Goal: Task Accomplishment & Management: Use online tool/utility

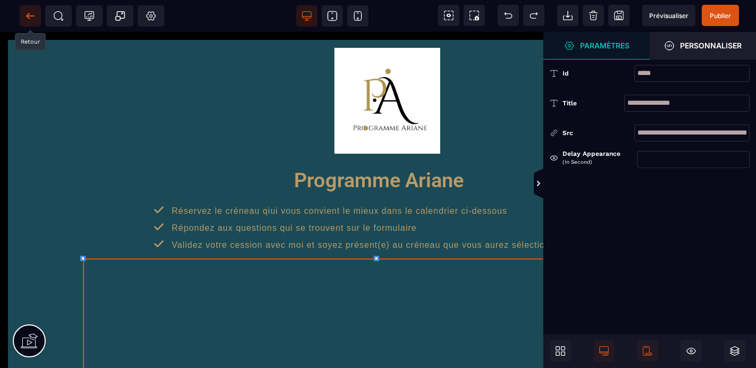
click at [28, 18] on icon at bounding box center [27, 16] width 3 height 6
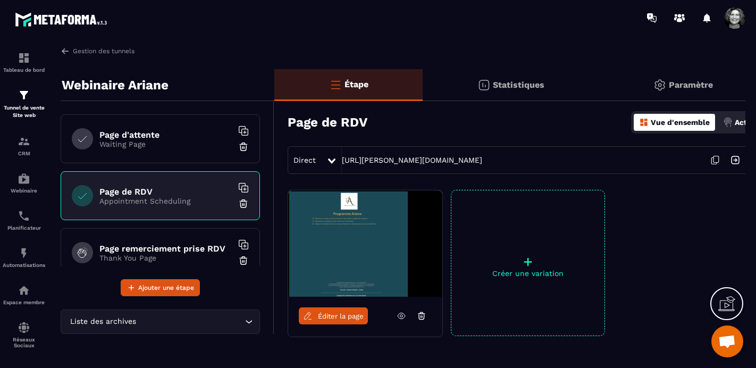
click at [154, 136] on h6 "Page d'attente" at bounding box center [165, 135] width 133 height 10
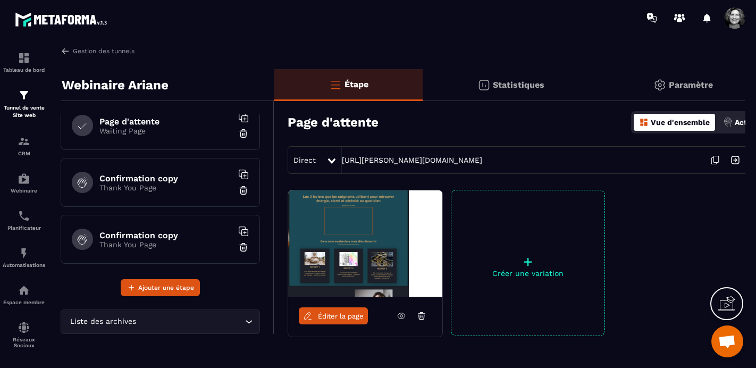
scroll to position [190, 0]
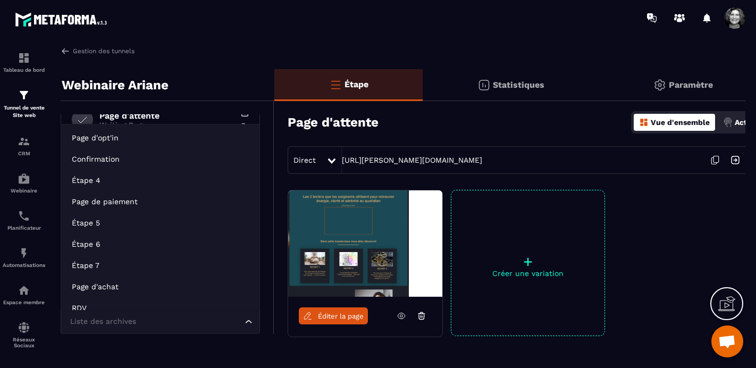
click at [247, 322] on icon "Search for option" at bounding box center [248, 321] width 11 height 11
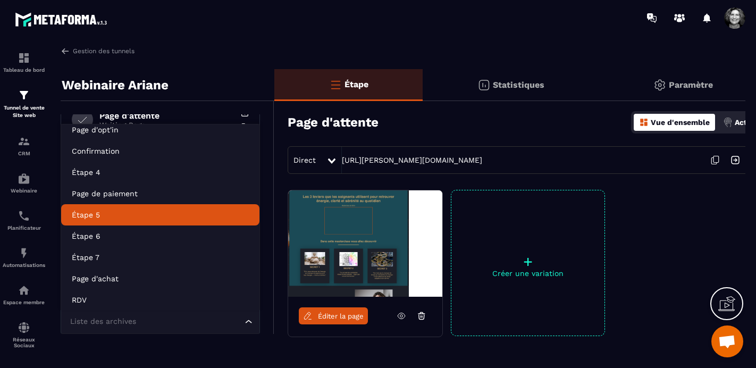
scroll to position [0, 0]
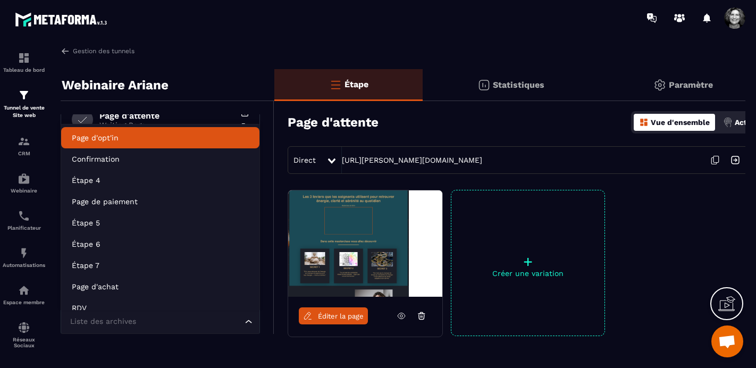
click at [127, 137] on p "Page d'opt'in" at bounding box center [160, 137] width 177 height 11
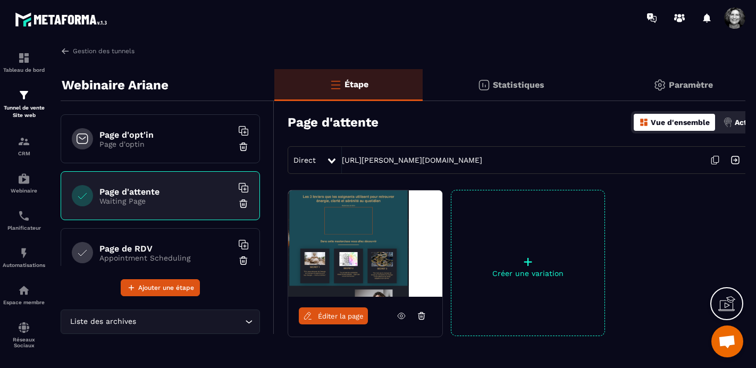
click at [174, 140] on p "Page d'optin" at bounding box center [165, 144] width 133 height 9
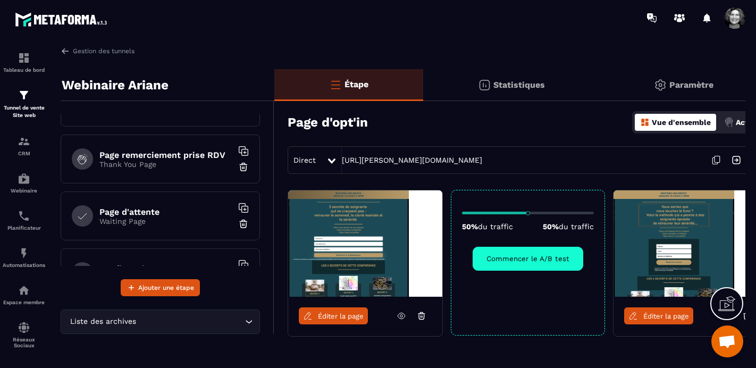
scroll to position [94, 0]
click at [206, 226] on div "Page remerciement prise RDV Thank You Page" at bounding box center [160, 215] width 199 height 49
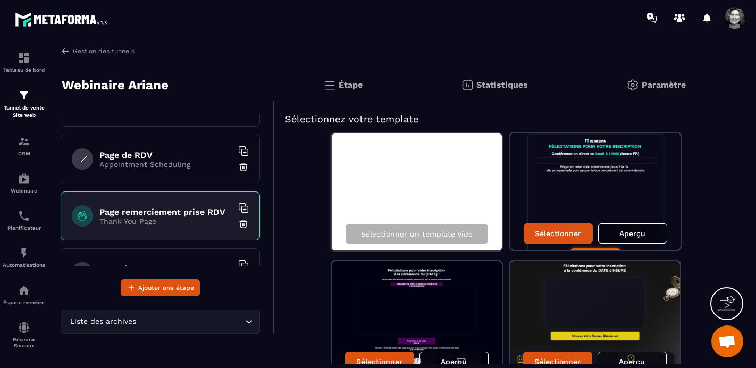
click at [244, 223] on img at bounding box center [243, 223] width 11 height 11
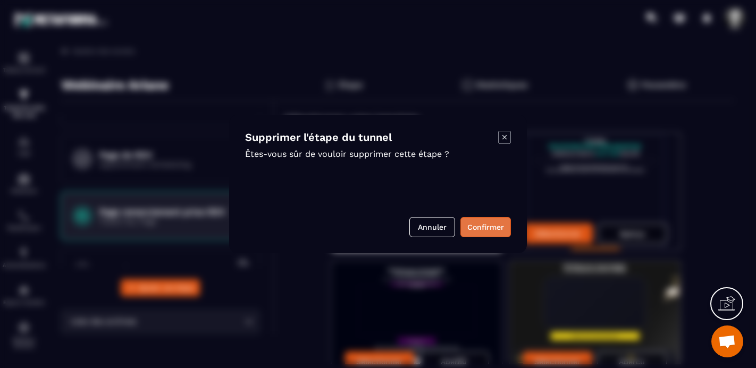
click at [493, 227] on button "Confirmer" at bounding box center [485, 227] width 50 height 20
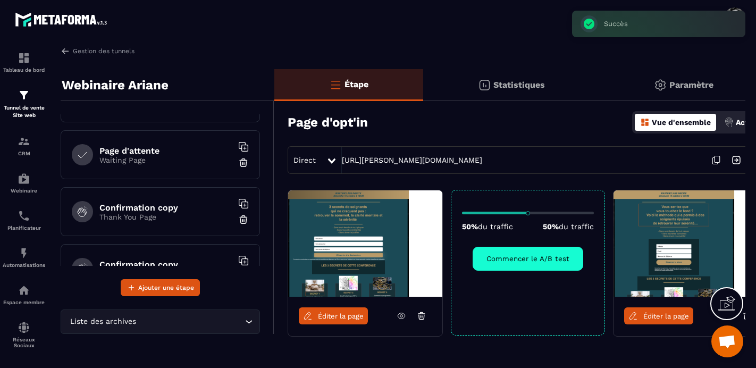
scroll to position [162, 0]
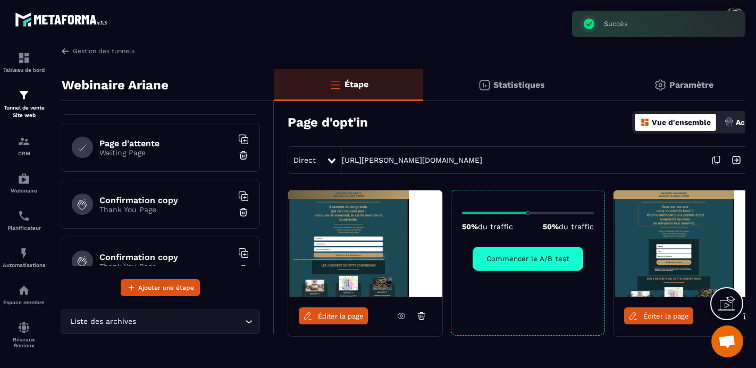
click at [146, 209] on p "Thank You Page" at bounding box center [165, 209] width 133 height 9
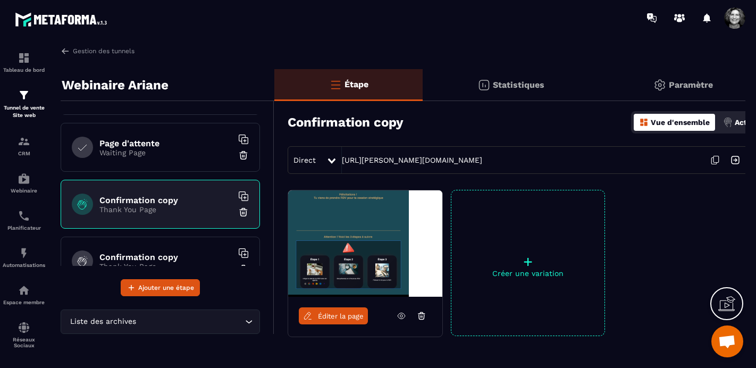
click at [174, 259] on h6 "Confirmation copy" at bounding box center [165, 257] width 133 height 10
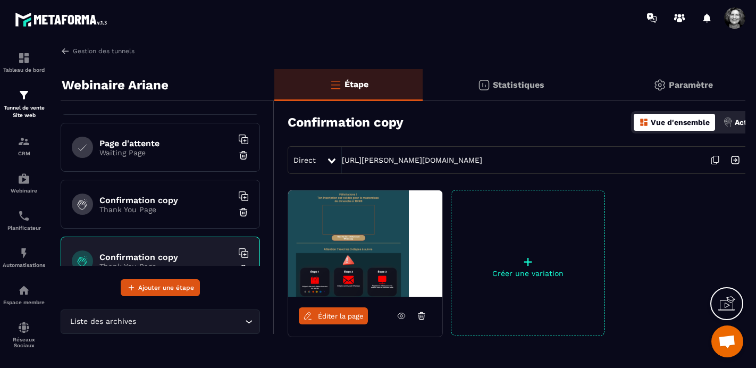
scroll to position [190, 0]
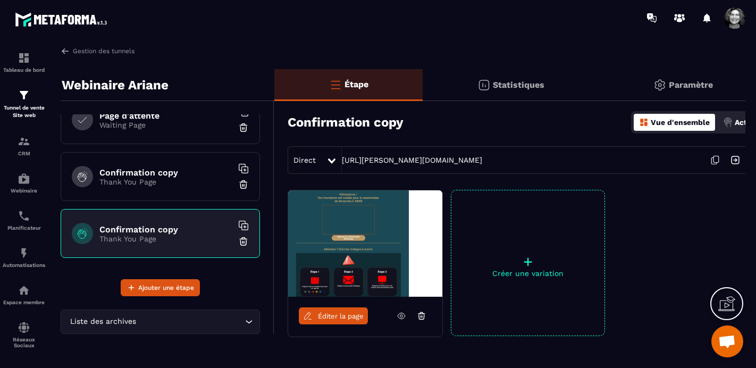
click at [243, 242] on img at bounding box center [243, 241] width 11 height 11
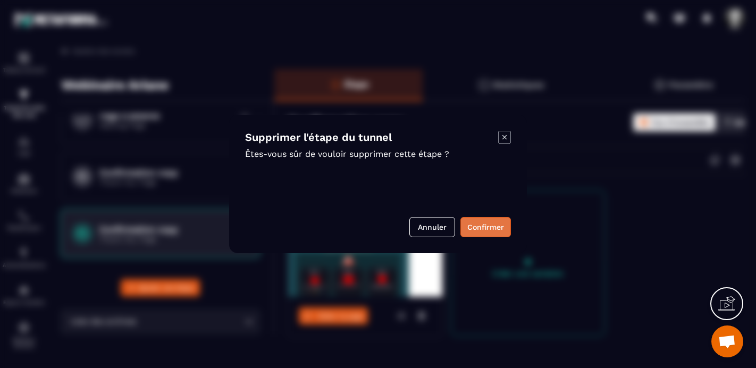
click at [498, 229] on button "Confirmer" at bounding box center [485, 227] width 50 height 20
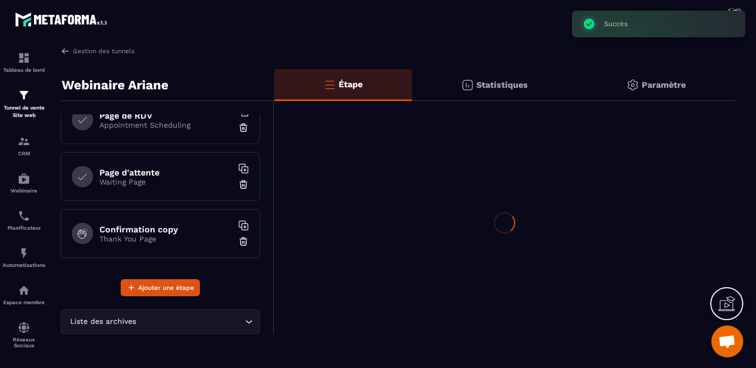
scroll to position [133, 0]
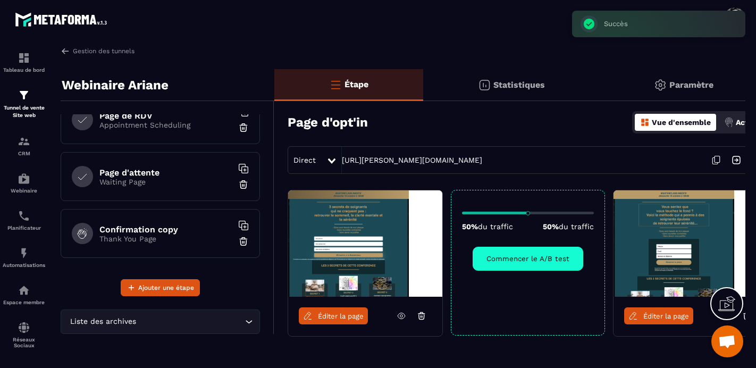
click at [178, 241] on p "Thank You Page" at bounding box center [165, 238] width 133 height 9
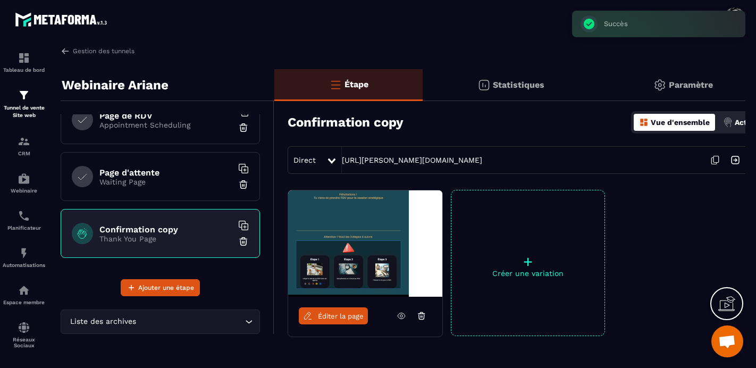
click at [426, 123] on div "Confirmation copy Vue d'ensemble Actions" at bounding box center [527, 122] width 479 height 37
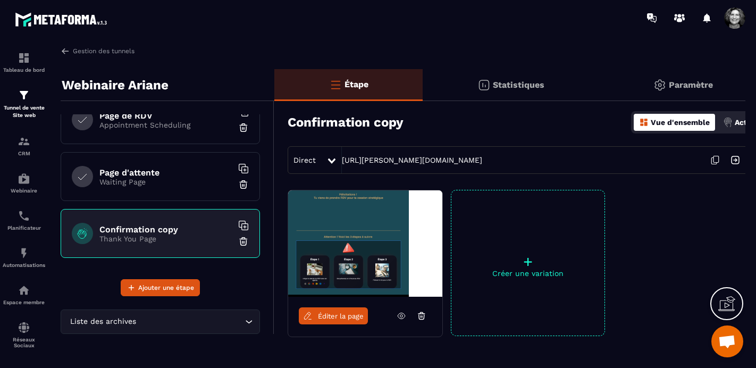
scroll to position [0, 22]
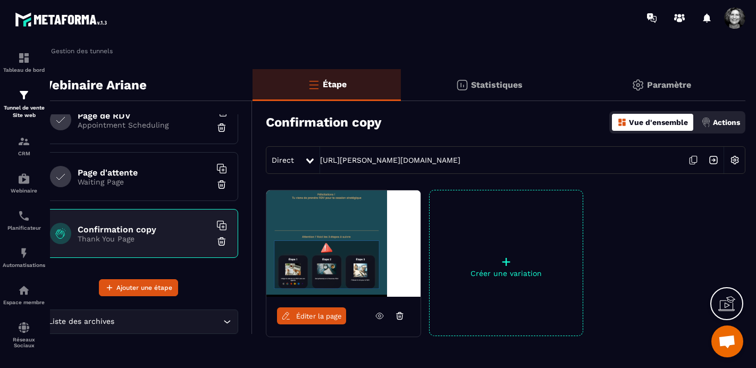
click at [715, 124] on p "Actions" at bounding box center [726, 122] width 27 height 9
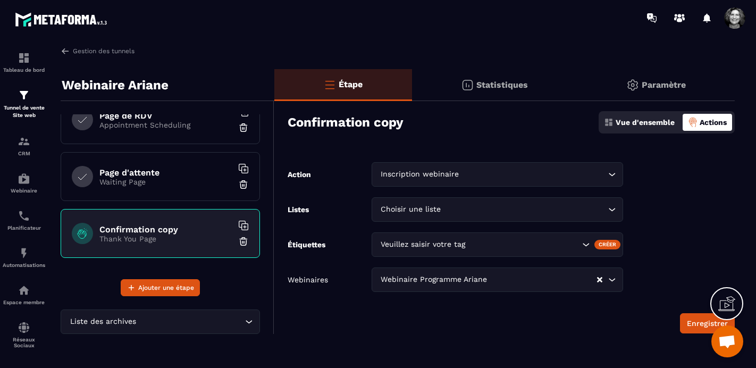
click at [367, 129] on h3 "Confirmation copy" at bounding box center [346, 122] width 116 height 15
click at [623, 121] on p "Vue d'ensemble" at bounding box center [645, 122] width 59 height 9
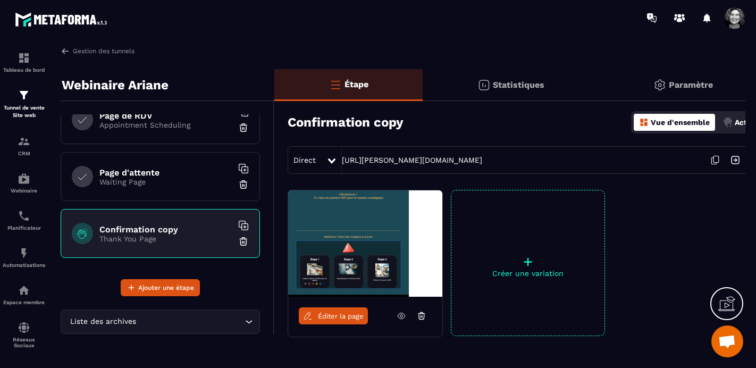
click at [688, 86] on p "Paramètre" at bounding box center [691, 85] width 44 height 10
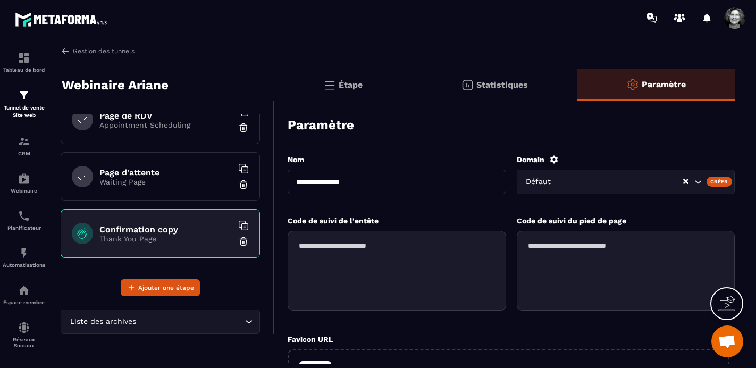
click at [355, 82] on p "Étape" at bounding box center [351, 85] width 24 height 10
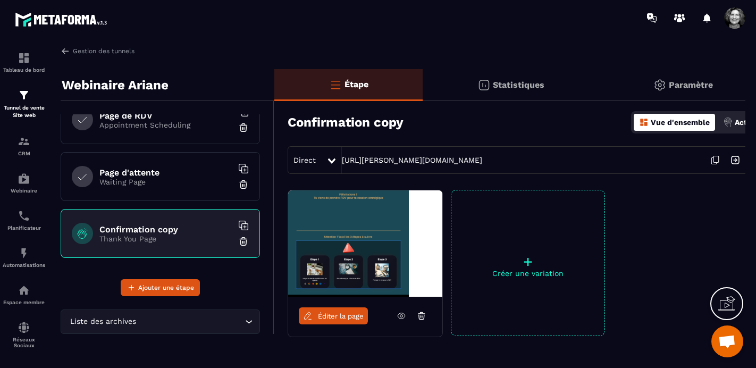
click at [562, 149] on div "Direct [URL][PERSON_NAME][DOMAIN_NAME]" at bounding box center [527, 160] width 479 height 28
click at [482, 159] on link "[URL][PERSON_NAME][DOMAIN_NAME]" at bounding box center [412, 160] width 140 height 9
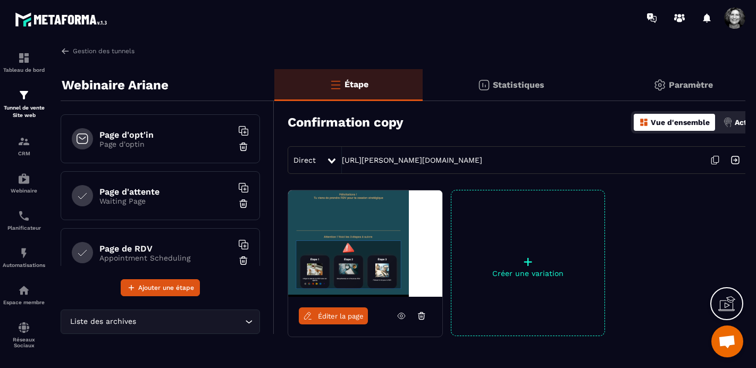
click at [250, 323] on icon "Search for option" at bounding box center [248, 321] width 11 height 11
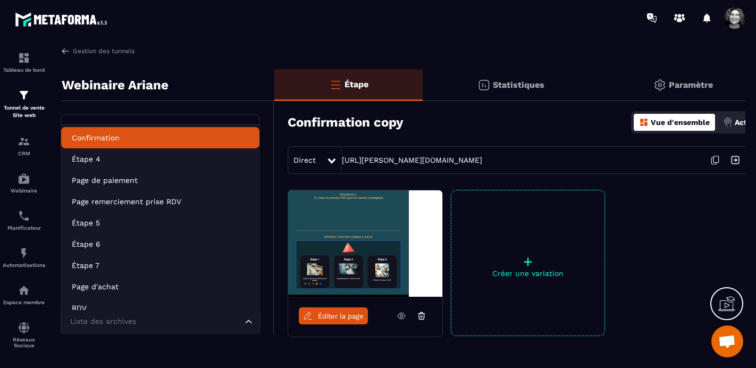
click at [103, 139] on p "Confirmation" at bounding box center [160, 137] width 177 height 11
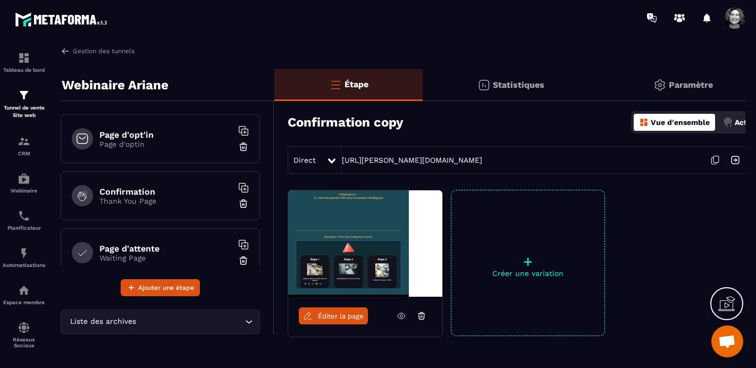
click at [150, 197] on p "Thank You Page" at bounding box center [165, 201] width 133 height 9
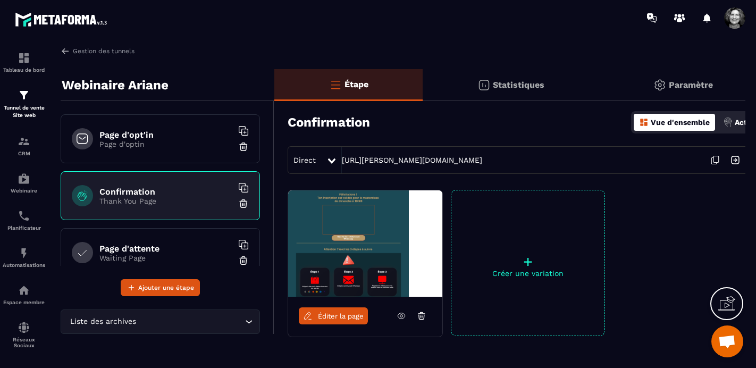
click at [242, 203] on img at bounding box center [243, 203] width 11 height 11
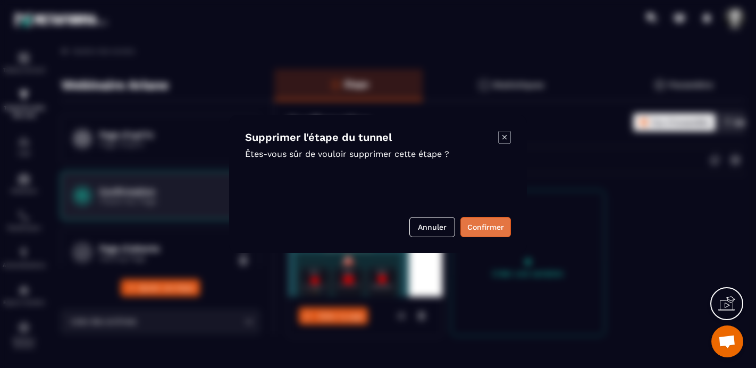
click at [491, 228] on button "Confirmer" at bounding box center [485, 227] width 50 height 20
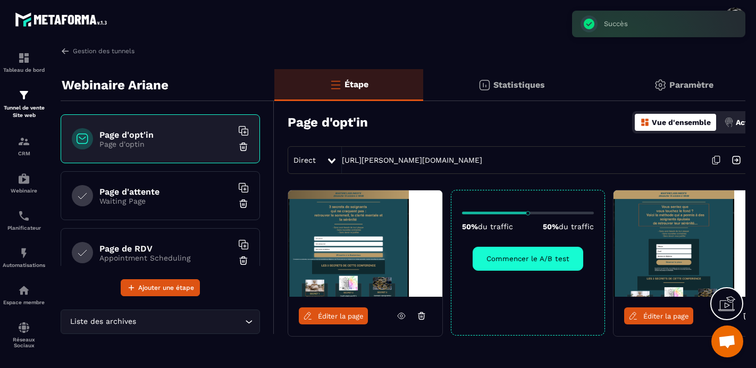
click at [250, 323] on icon "Search for option" at bounding box center [248, 321] width 11 height 11
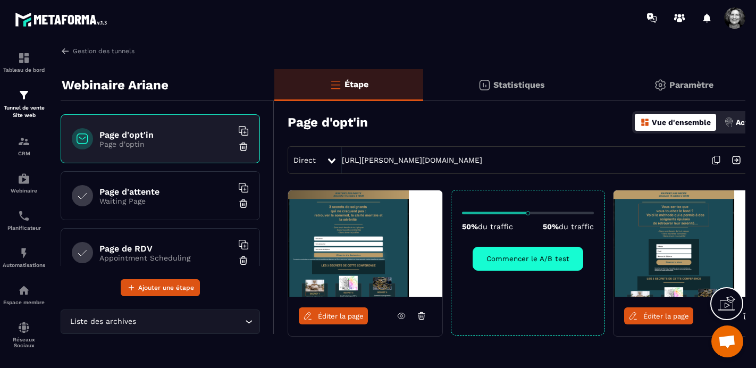
click at [215, 107] on div "Page d'opt'in Page d'optin Page d'attente Waiting Page Page de RDV Appointment …" at bounding box center [167, 198] width 213 height 195
click at [184, 197] on p "Waiting Page" at bounding box center [165, 201] width 133 height 9
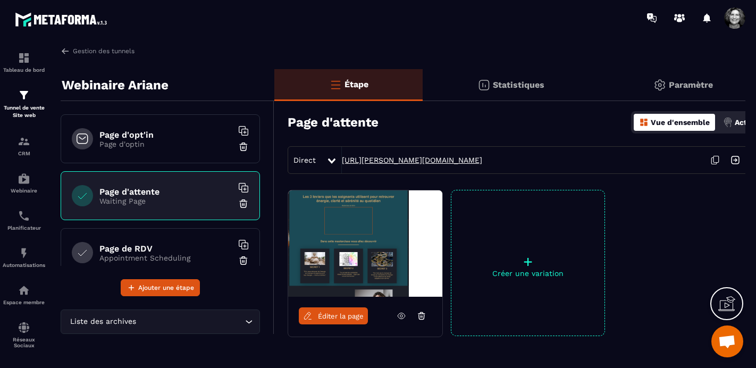
click at [466, 158] on link "[URL][PERSON_NAME][DOMAIN_NAME]" at bounding box center [412, 160] width 140 height 9
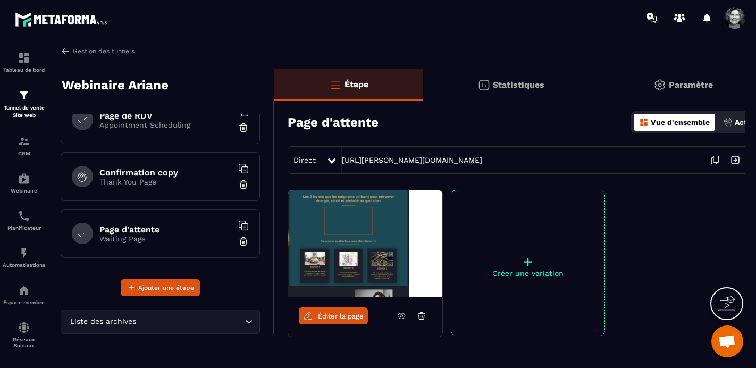
scroll to position [132, 0]
click at [179, 175] on h6 "Confirmation copy" at bounding box center [165, 173] width 133 height 10
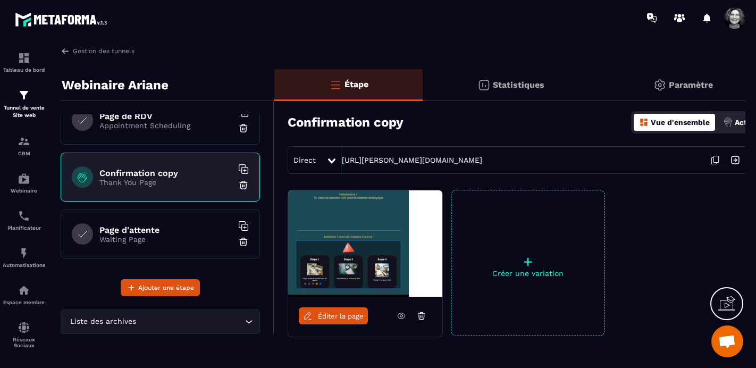
click at [171, 235] on p "Waiting Page" at bounding box center [165, 239] width 133 height 9
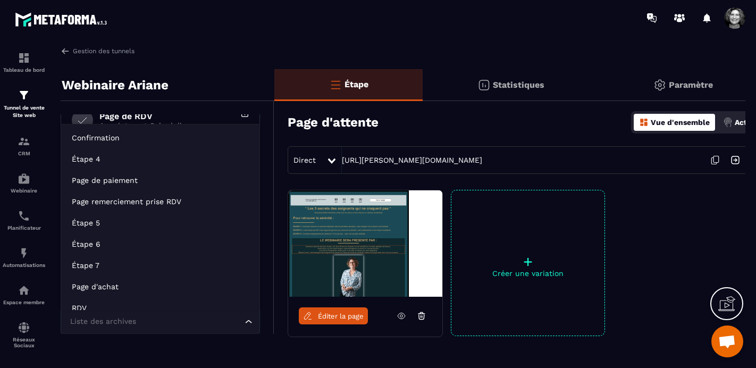
click at [250, 322] on icon "Search for option" at bounding box center [248, 321] width 11 height 11
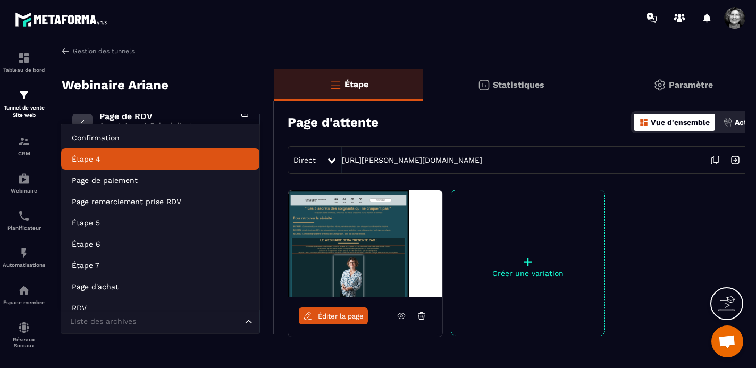
click at [180, 58] on div "Gestion des tunnels Webinaire Ariane Page d'opt'in Page d'optin Page d'attente …" at bounding box center [397, 204] width 695 height 317
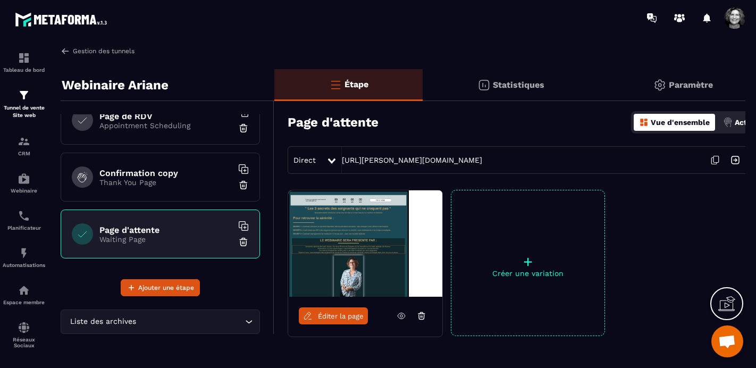
click at [68, 52] on img at bounding box center [66, 51] width 10 height 10
click at [66, 49] on img at bounding box center [66, 51] width 10 height 10
